Goal: Share content: Share content

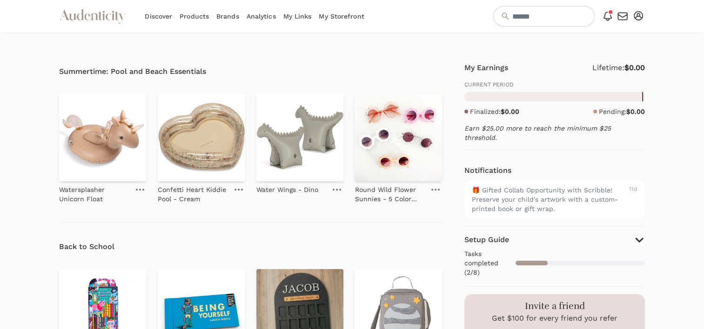
click at [337, 21] on link "My Storefront" at bounding box center [341, 16] width 45 height 33
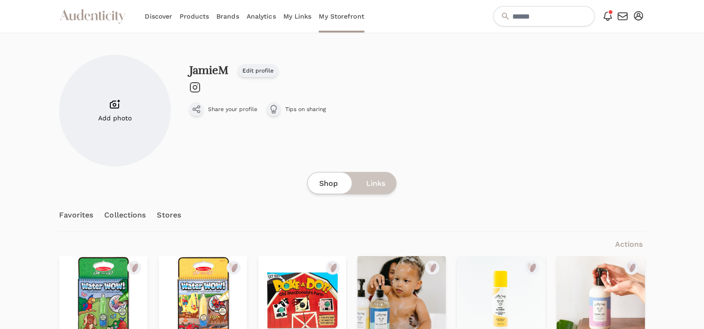
scroll to position [197, 0]
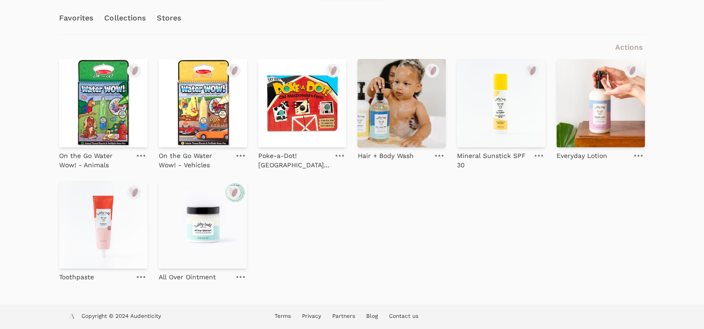
click at [398, 118] on img at bounding box center [401, 103] width 88 height 88
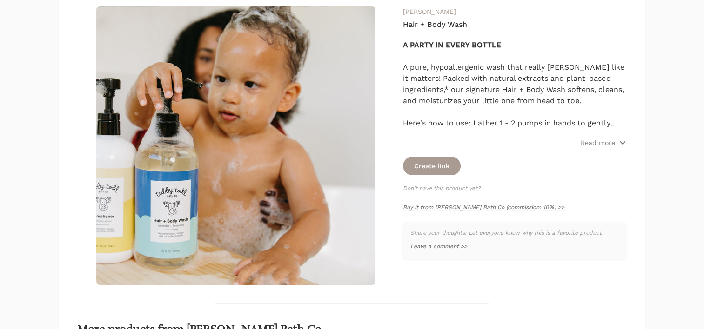
scroll to position [137, 0]
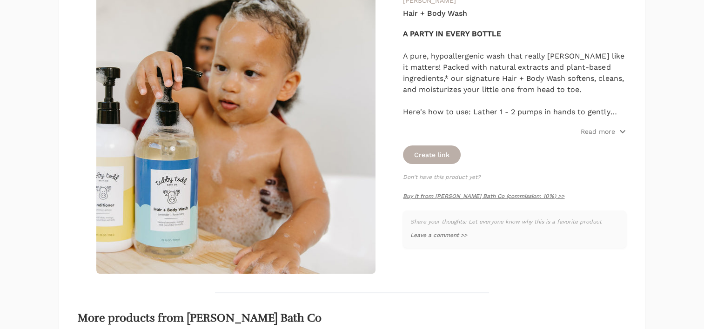
click at [429, 153] on button "Create link" at bounding box center [432, 155] width 58 height 19
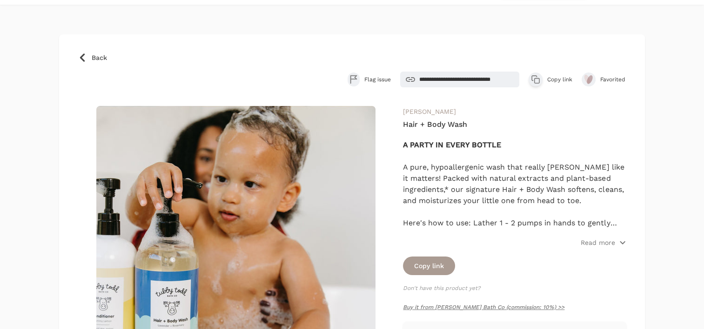
scroll to position [0, 0]
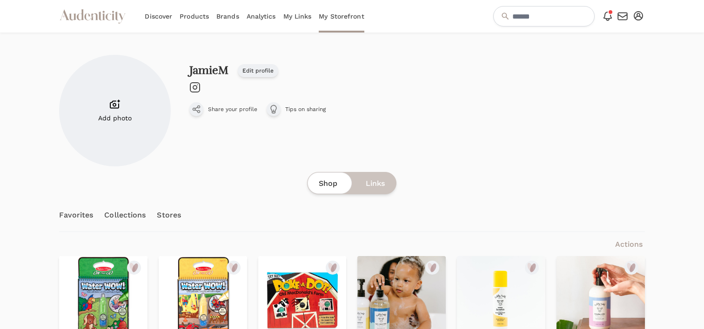
scroll to position [197, 0]
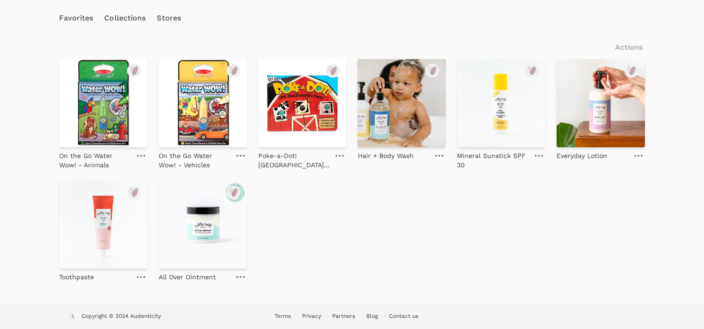
click at [498, 125] on img at bounding box center [501, 103] width 88 height 88
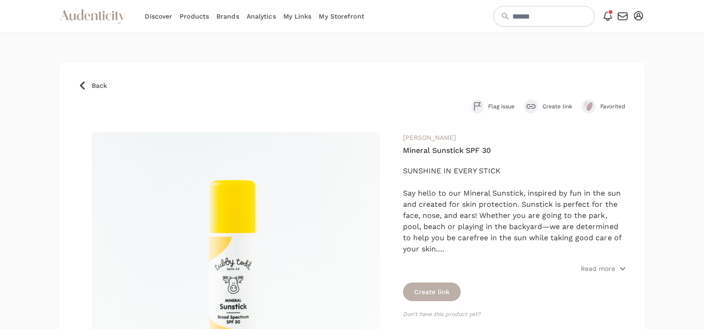
click at [441, 294] on button "Create link" at bounding box center [432, 292] width 58 height 19
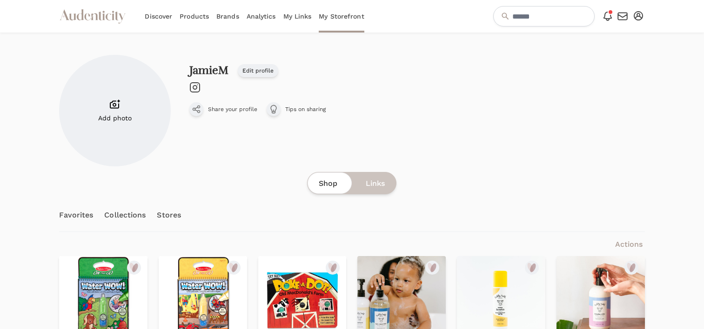
scroll to position [197, 0]
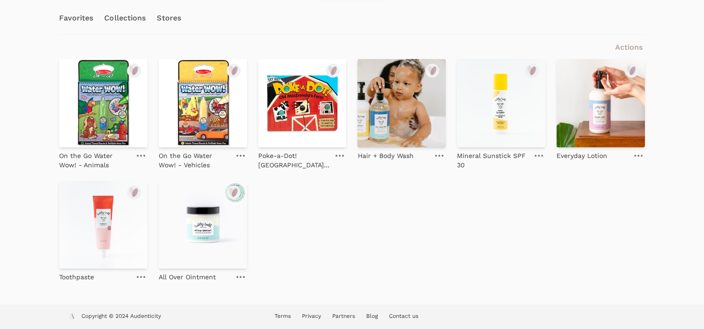
click at [585, 128] on img at bounding box center [600, 103] width 88 height 88
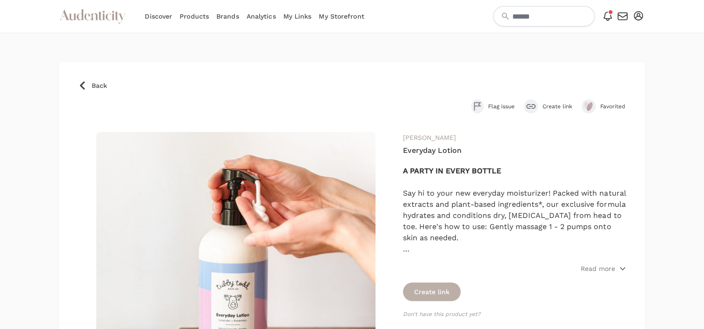
click at [425, 294] on button "Create link" at bounding box center [432, 292] width 58 height 19
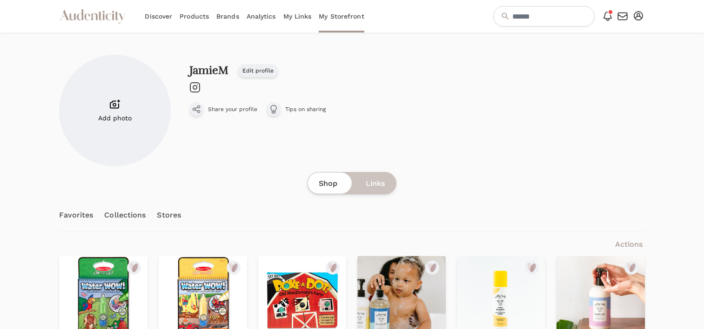
scroll to position [197, 0]
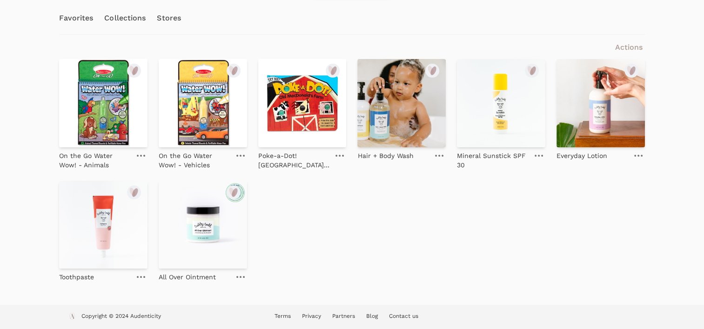
click at [92, 248] on img at bounding box center [103, 225] width 88 height 88
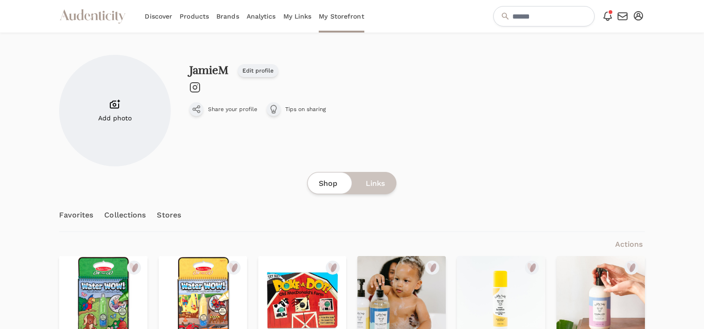
scroll to position [197, 0]
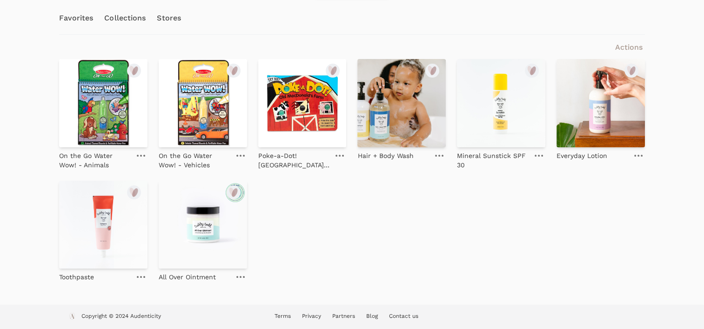
click at [209, 254] on img at bounding box center [203, 225] width 88 height 88
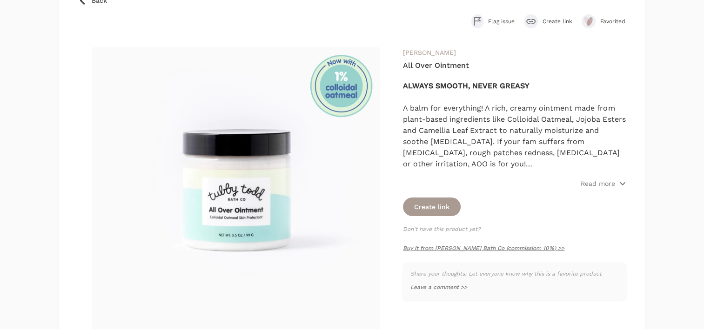
scroll to position [89, 0]
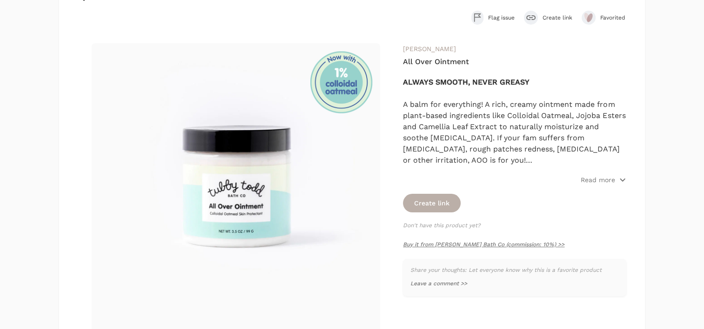
click at [426, 195] on button "Create link" at bounding box center [432, 203] width 58 height 19
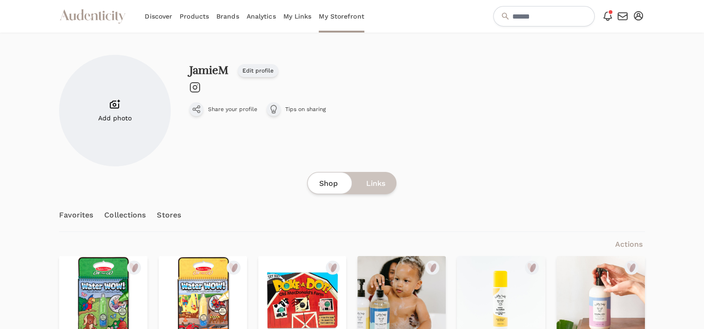
click at [290, 9] on link "My Links" at bounding box center [297, 16] width 28 height 33
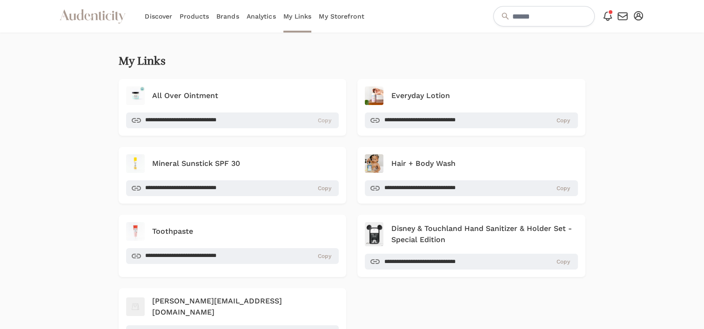
click at [328, 119] on span "Copy" at bounding box center [323, 120] width 13 height 7
click at [331, 120] on span "Copy" at bounding box center [323, 120] width 13 height 7
click at [331, 124] on span "Copy" at bounding box center [323, 120] width 13 height 7
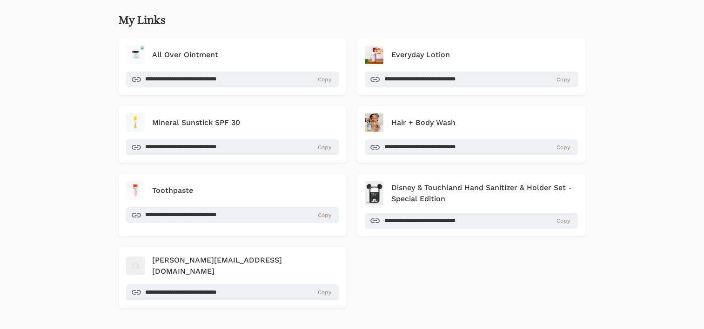
scroll to position [61, 0]
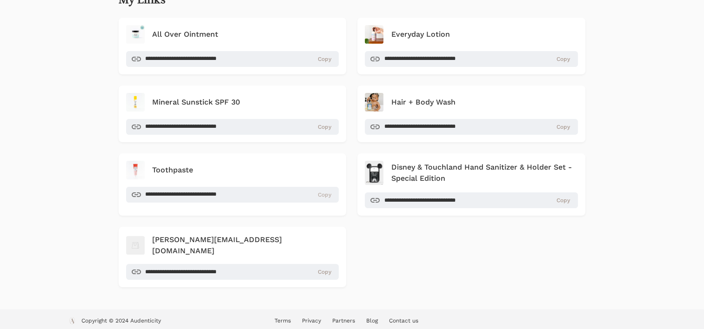
click at [324, 63] on span "Copy" at bounding box center [323, 58] width 13 height 7
